Goal: Find specific page/section: Find specific page/section

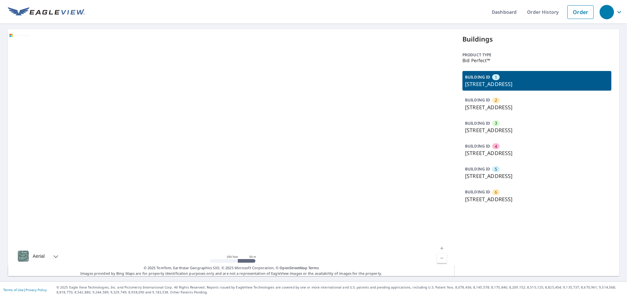
click at [502, 126] on p "8444 Pecos St, Denver, CO, 80260" at bounding box center [537, 130] width 144 height 8
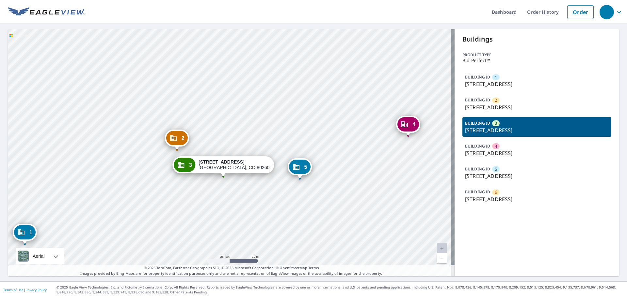
drag, startPoint x: 246, startPoint y: 77, endPoint x: 269, endPoint y: 133, distance: 60.1
click at [269, 133] on div "1 8444 Pecos St Denver, CO 80260 2 8444 Pecos St Denver, CO 80260 4 8444 Pecos …" at bounding box center [231, 152] width 447 height 247
